Goal: Task Accomplishment & Management: Complete application form

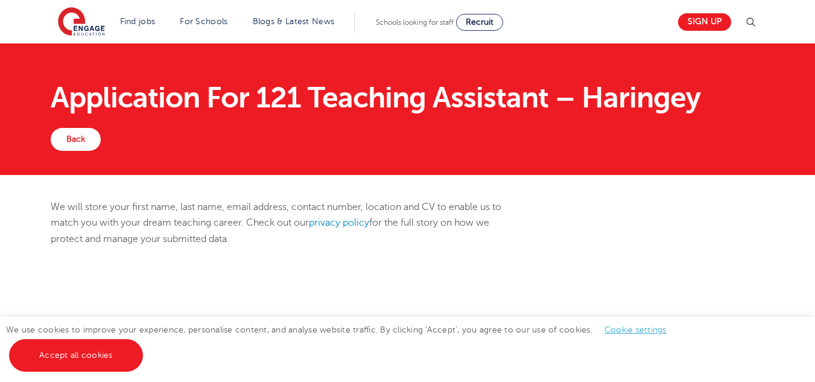
scroll to position [192, 0]
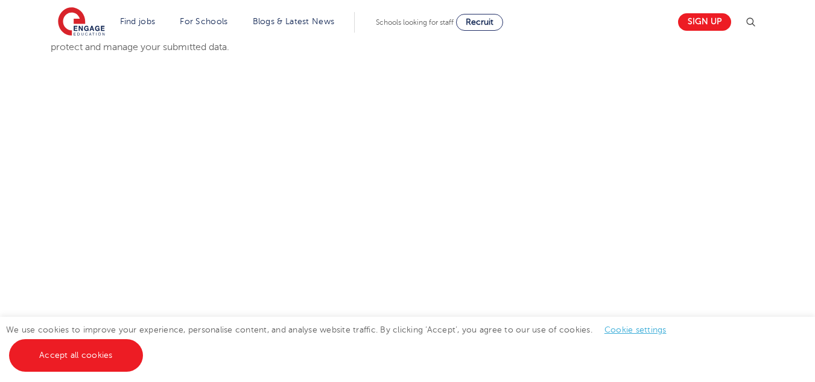
select select "UK"
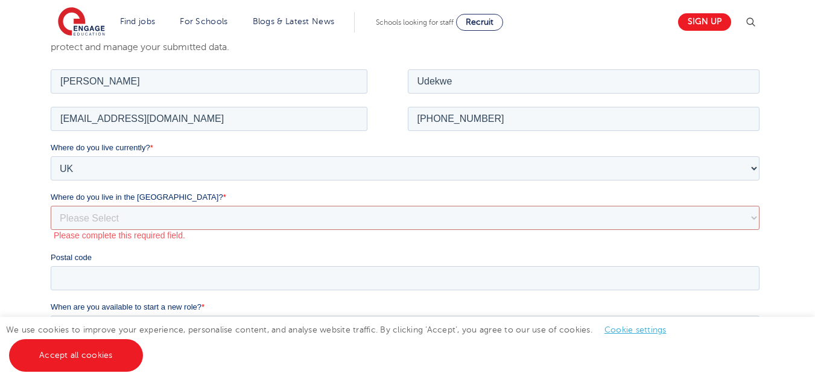
scroll to position [0, 0]
click at [688, 217] on select "Please Select Overseas [GEOGRAPHIC_DATA] [GEOGRAPHIC_DATA] [GEOGRAPHIC_DATA] [G…" at bounding box center [405, 217] width 709 height 24
select select "[GEOGRAPHIC_DATA]"
click at [51, 205] on select "Please Select Overseas [GEOGRAPHIC_DATA] [GEOGRAPHIC_DATA] [GEOGRAPHIC_DATA] [G…" at bounding box center [405, 217] width 709 height 24
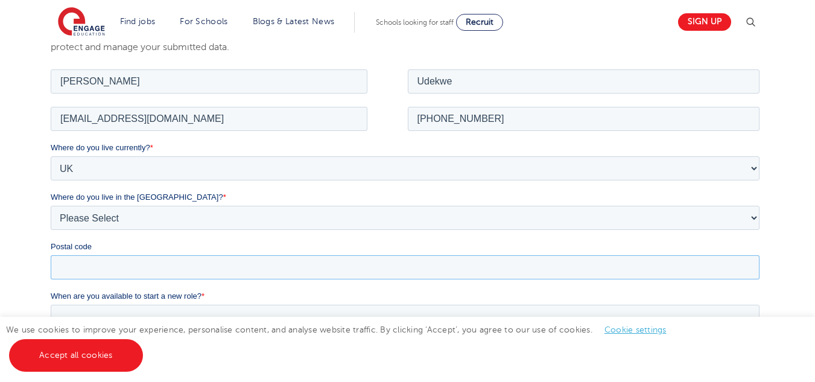
click at [443, 272] on input "Postal code" at bounding box center [405, 267] width 709 height 24
type input "SW15 4NQ"
click at [237, 294] on label "When are you available to start a new role? *" at bounding box center [408, 296] width 714 height 12
click at [237, 304] on input "When are you available to start a new role? *" at bounding box center [405, 316] width 709 height 24
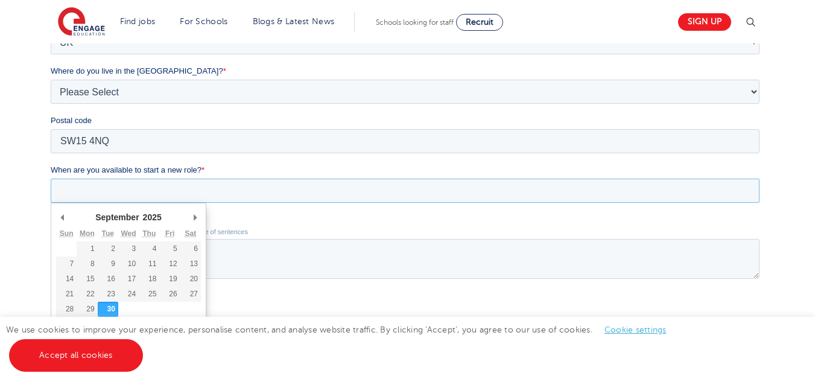
scroll to position [361, 0]
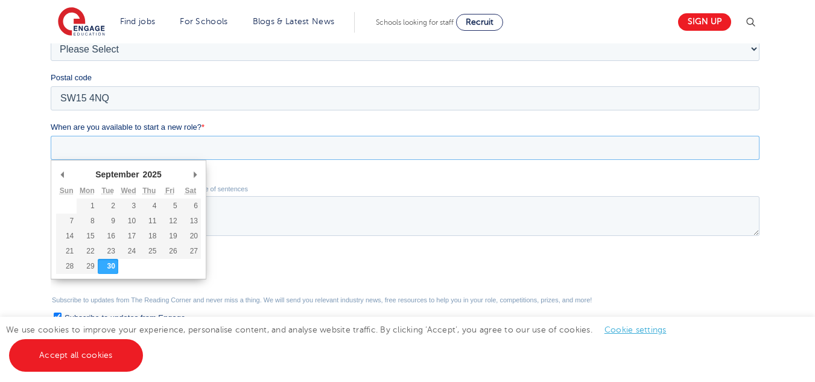
click at [185, 173] on div "September January February March April May June July August September October N…" at bounding box center [128, 174] width 145 height 18
type div "[DATE]"
type input "[DATE]"
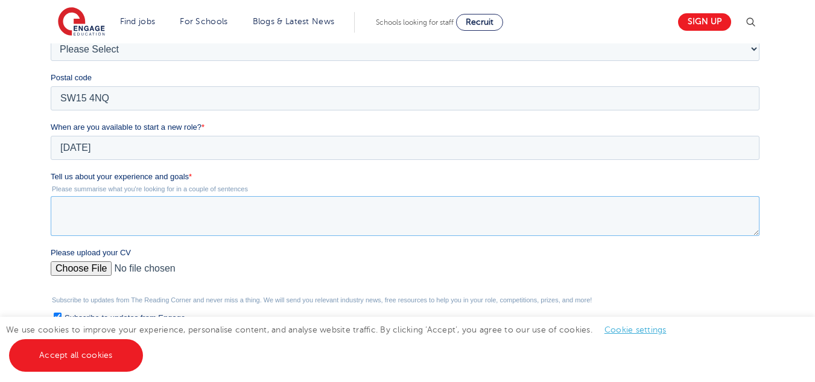
click at [121, 210] on textarea "Tell us about your experience and goals *" at bounding box center [405, 216] width 709 height 40
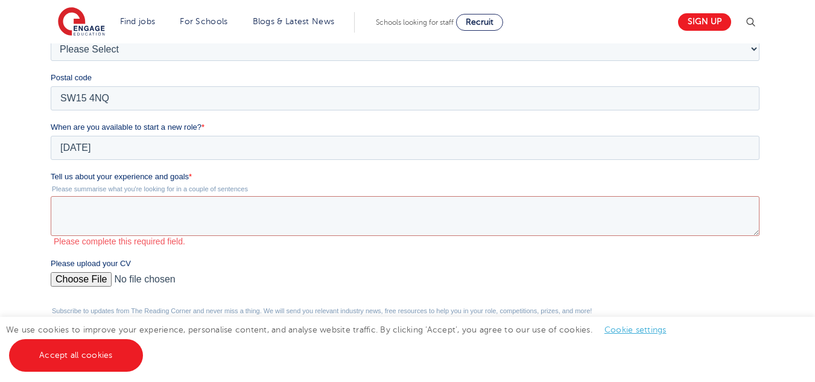
click at [810, 89] on div "We will store your first name, last name, email address, contact number, locati…" at bounding box center [407, 136] width 815 height 644
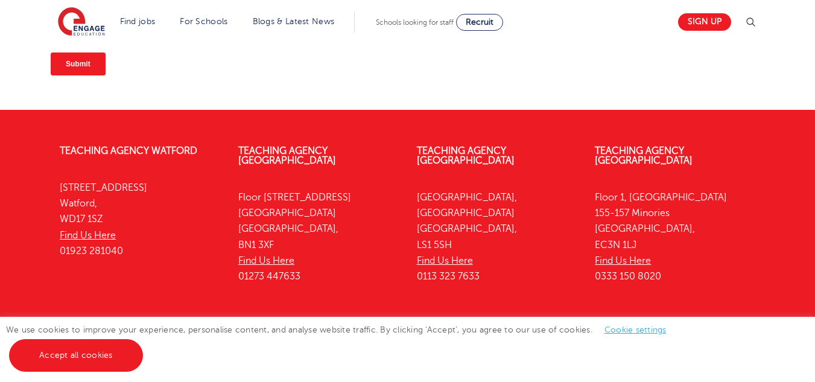
scroll to position [724, 0]
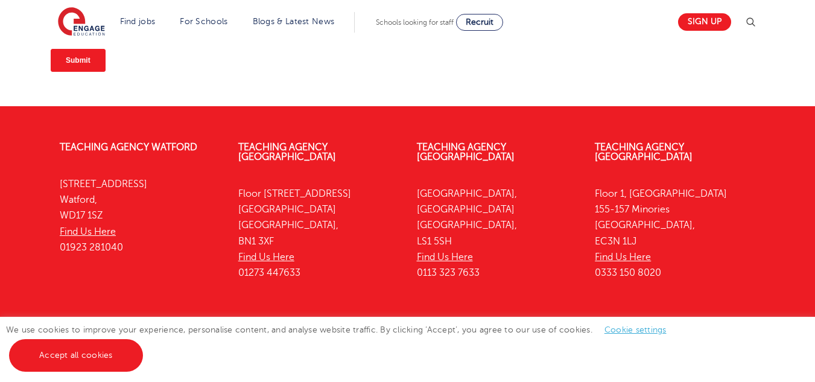
click at [549, 70] on div "Submit" at bounding box center [408, 60] width 714 height 43
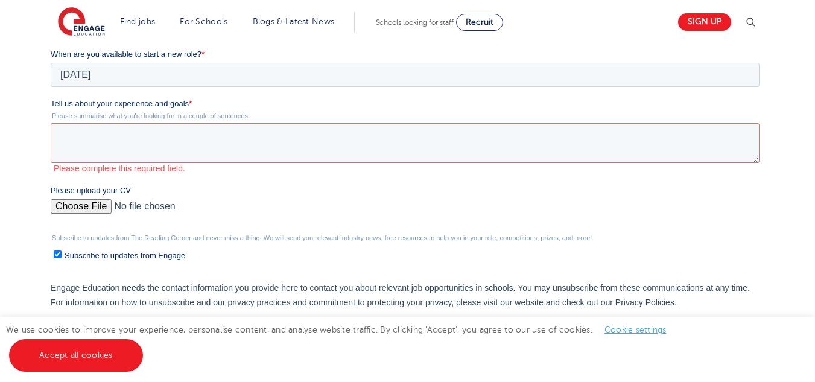
scroll to position [390, 0]
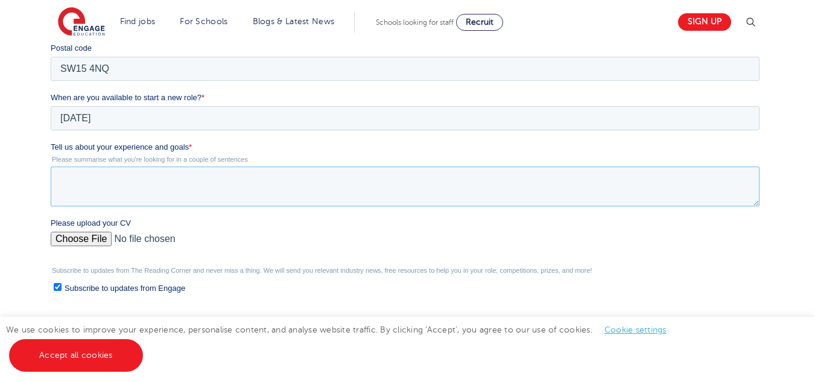
click at [399, 198] on textarea "Tell us about your experience and goals *" at bounding box center [405, 186] width 709 height 40
paste textarea "Enthusiastic and motivated individual seeking a Teaching Assistant position wit…"
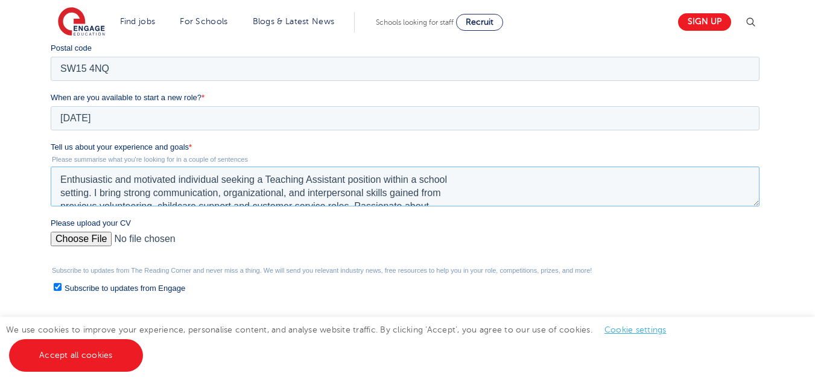
scroll to position [45, 0]
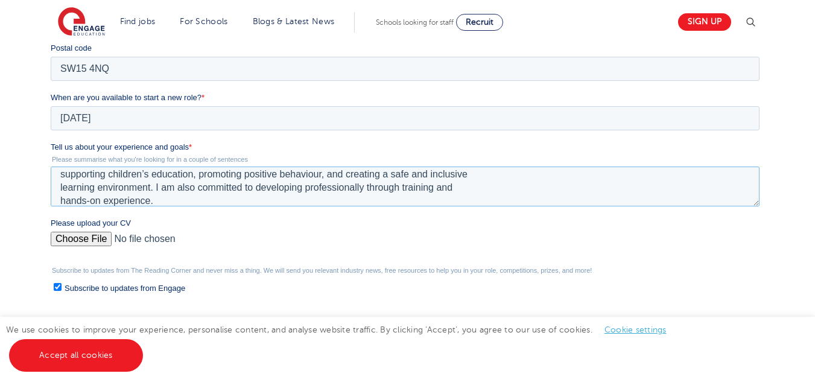
type textarea "Enthusiastic and motivated individual seeking a Teaching Assistant position wit…"
click at [87, 236] on input "Please upload your CV" at bounding box center [405, 244] width 709 height 24
type input "C:\fakepath\UDEKWE [PERSON_NAME]-Teaching Assistant.pdf"
click at [634, 281] on label "Subscribe to updates from Engage" at bounding box center [407, 287] width 706 height 13
click at [62, 283] on input "Subscribe to updates from Engage" at bounding box center [58, 287] width 8 height 8
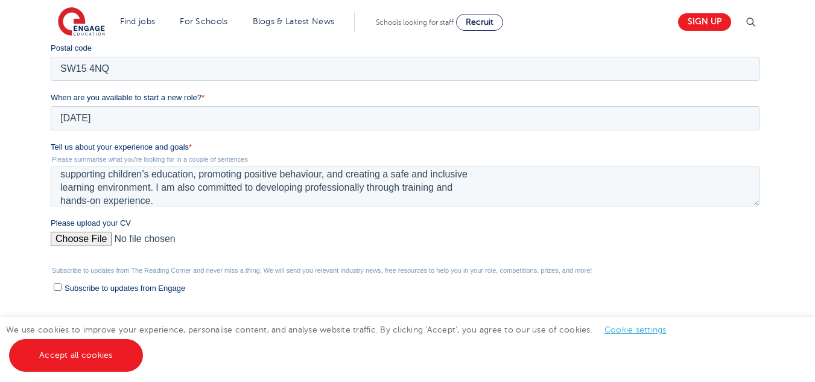
checkbox input "false"
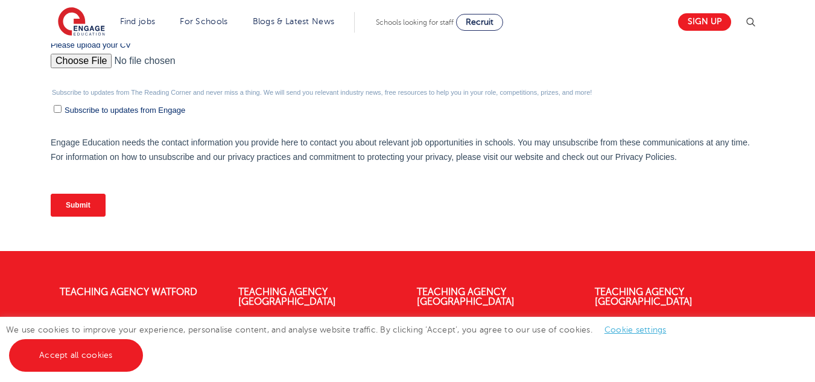
scroll to position [535, 0]
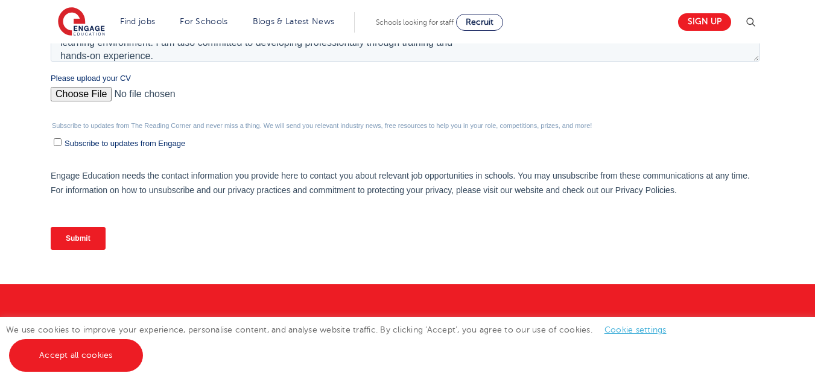
click at [90, 239] on input "Submit" at bounding box center [78, 238] width 55 height 23
click at [89, 238] on input "Submit" at bounding box center [78, 238] width 55 height 23
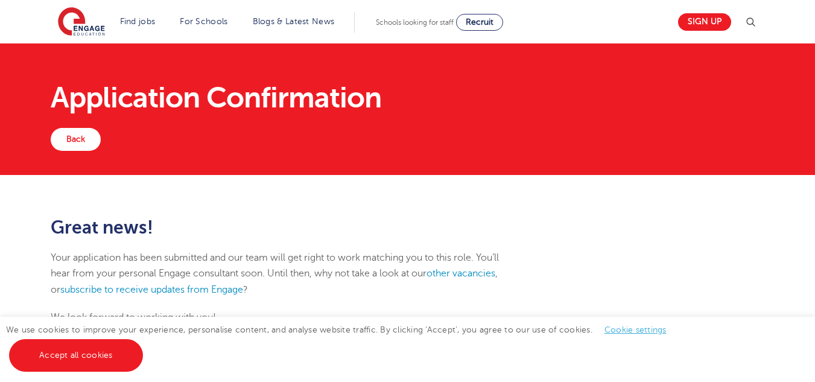
click at [372, 240] on div "Great news! Your application has been submitted and our team will get right to …" at bounding box center [286, 277] width 488 height 120
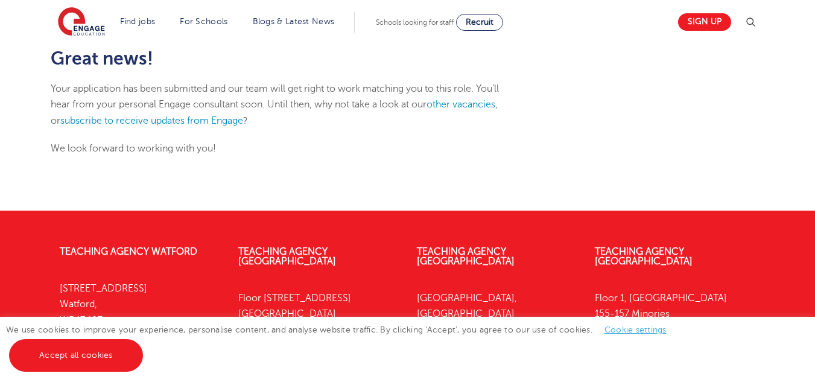
scroll to position [193, 0]
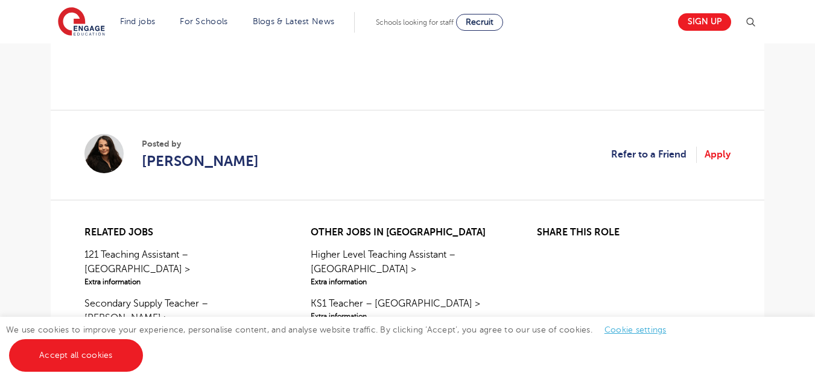
scroll to position [989, 0]
